Goal: Task Accomplishment & Management: Manage account settings

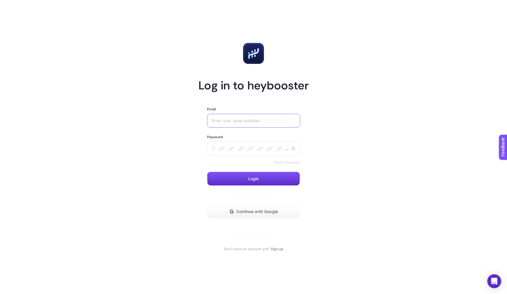
click at [238, 122] on input "Email" at bounding box center [254, 120] width 84 height 5
click at [239, 119] on input "Email" at bounding box center [254, 120] width 84 height 5
click at [372, 222] on article "Log in to heybooster Email Password Reset Password Login Continue with Google D…" at bounding box center [254, 147] width 404 height 280
